Goal: Information Seeking & Learning: Understand process/instructions

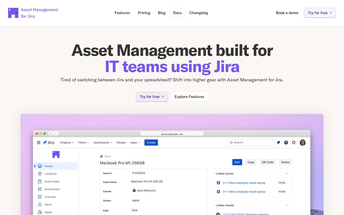
click at [179, 11] on p "Docs" at bounding box center [177, 13] width 9 height 4
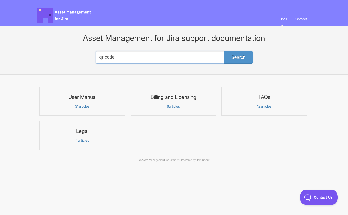
type input "qr code"
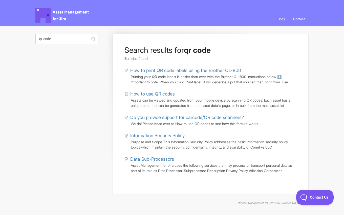
click at [159, 68] on link "How to print QR code labels using the Brother QL-800" at bounding box center [183, 70] width 116 height 7
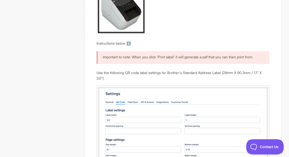
scroll to position [192, 0]
